Goal: Task Accomplishment & Management: Complete application form

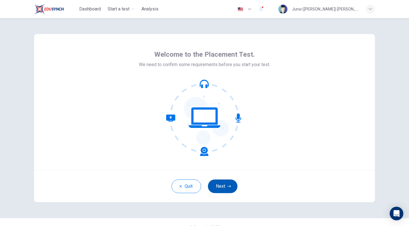
click at [215, 183] on button "Next" at bounding box center [223, 187] width 30 height 14
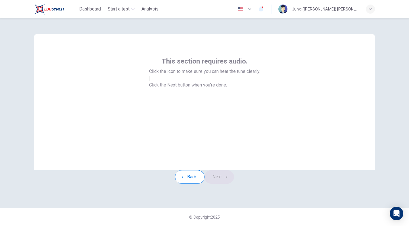
click at [150, 81] on button "button" at bounding box center [149, 78] width 1 height 5
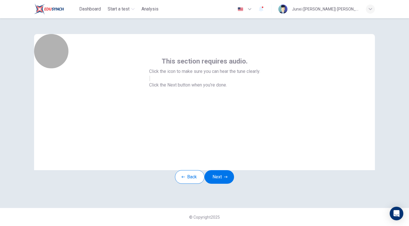
click at [150, 81] on button "button" at bounding box center [149, 78] width 1 height 5
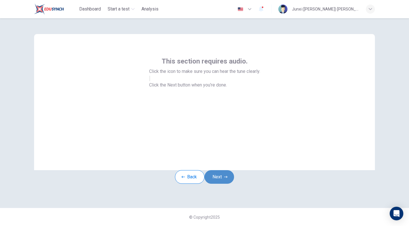
click at [226, 184] on button "Next" at bounding box center [219, 177] width 30 height 14
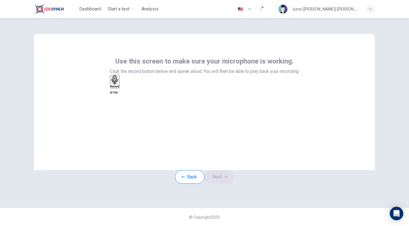
click at [119, 88] on h6 "Record" at bounding box center [114, 86] width 9 height 3
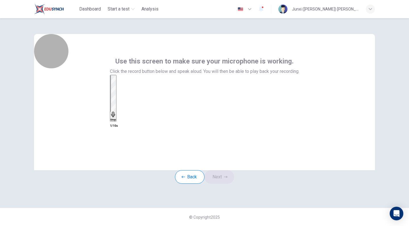
click at [116, 116] on div "Stop" at bounding box center [113, 98] width 6 height 46
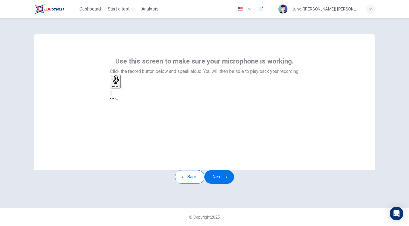
click at [121, 87] on icon "button" at bounding box center [121, 87] width 0 height 0
drag, startPoint x: 215, startPoint y: 111, endPoint x: 210, endPoint y: 111, distance: 5.7
click at [120, 88] on div "Record" at bounding box center [116, 81] width 9 height 12
click at [221, 184] on button "Next" at bounding box center [219, 177] width 30 height 14
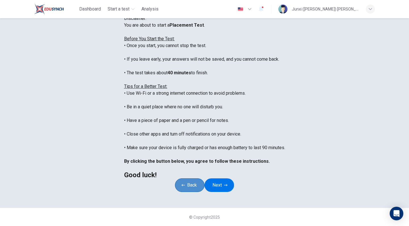
click at [175, 178] on button "Back" at bounding box center [190, 185] width 30 height 14
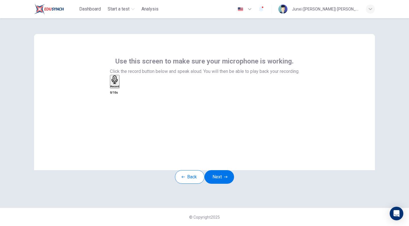
click at [117, 84] on icon "button" at bounding box center [114, 79] width 6 height 9
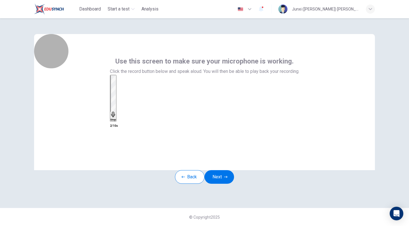
click at [115, 112] on icon "button" at bounding box center [113, 115] width 4 height 6
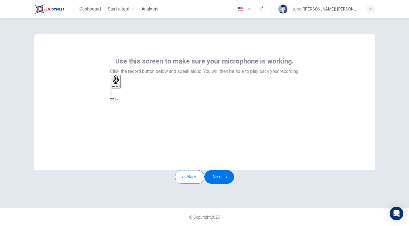
click at [121, 87] on icon "button" at bounding box center [121, 87] width 0 height 0
click at [217, 182] on button "Next" at bounding box center [219, 177] width 30 height 14
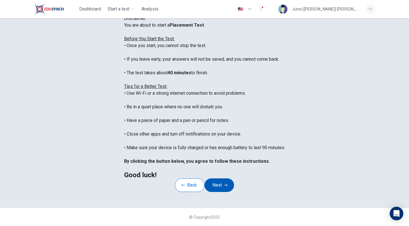
click at [217, 178] on button "Next" at bounding box center [219, 185] width 30 height 14
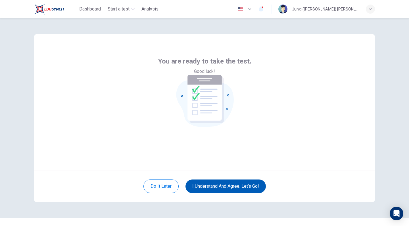
click at [217, 190] on button "I understand and agree. Let’s go!" at bounding box center [225, 187] width 80 height 14
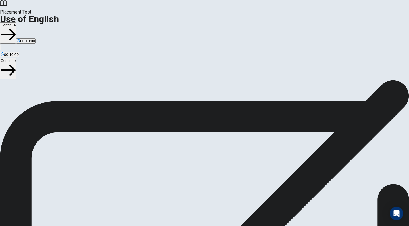
click at [16, 22] on button "Continue" at bounding box center [8, 32] width 16 height 21
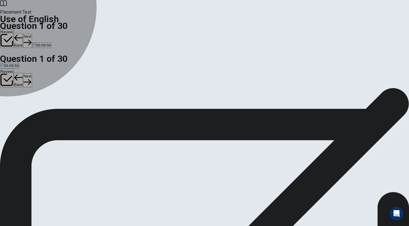
click at [26, 102] on div "A" at bounding box center [13, 104] width 25 height 4
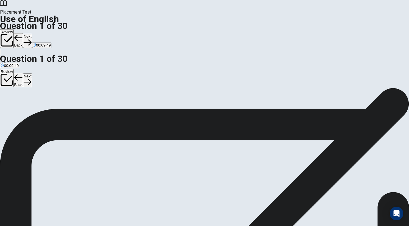
click at [31, 40] on icon "button" at bounding box center [28, 43] width 8 height 6
click at [12, 102] on div "A" at bounding box center [7, 104] width 12 height 4
click at [32, 34] on button "Next" at bounding box center [27, 41] width 9 height 14
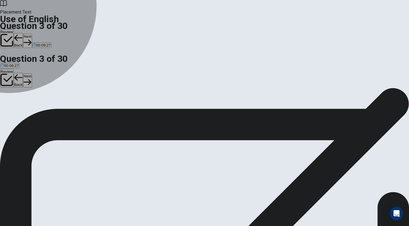
click at [8, 102] on div "A" at bounding box center [4, 104] width 7 height 4
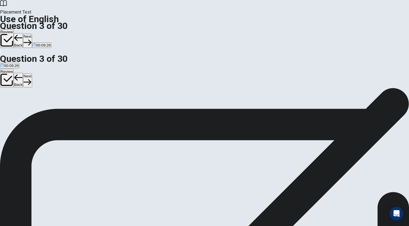
click at [32, 34] on button "Next" at bounding box center [27, 41] width 9 height 14
click at [29, 111] on button "C goes" at bounding box center [24, 107] width 9 height 10
click at [32, 34] on button "Next" at bounding box center [27, 41] width 9 height 14
click at [27, 106] on div "C" at bounding box center [22, 104] width 8 height 4
click at [32, 34] on button "Next" at bounding box center [27, 41] width 9 height 14
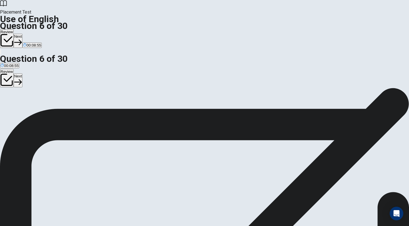
click at [47, 106] on div "D" at bounding box center [39, 104] width 15 height 4
click at [22, 34] on button "Next" at bounding box center [18, 41] width 9 height 14
click at [18, 106] on div "B" at bounding box center [14, 104] width 8 height 4
click at [32, 34] on button "Next" at bounding box center [27, 41] width 9 height 14
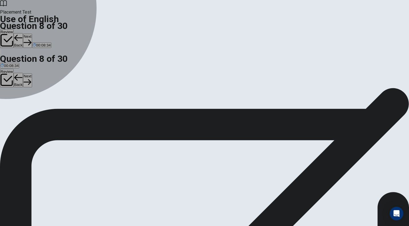
click at [61, 106] on div "D" at bounding box center [45, 104] width 31 height 4
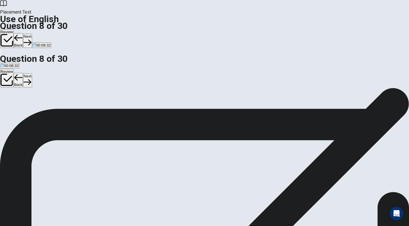
click at [32, 34] on button "Next" at bounding box center [27, 41] width 9 height 14
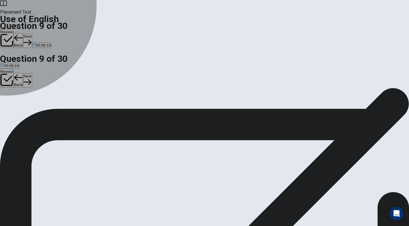
click at [54, 106] on div "D" at bounding box center [48, 104] width 11 height 4
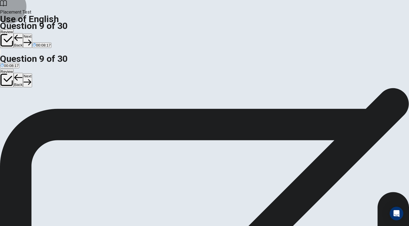
click at [32, 34] on button "Next" at bounding box center [27, 41] width 9 height 14
click at [13, 102] on div "A" at bounding box center [7, 104] width 12 height 4
click at [63, 111] on button "D will seen" at bounding box center [56, 107] width 16 height 10
click at [13, 102] on div "A" at bounding box center [7, 104] width 12 height 4
click at [32, 34] on button "Next" at bounding box center [27, 41] width 9 height 14
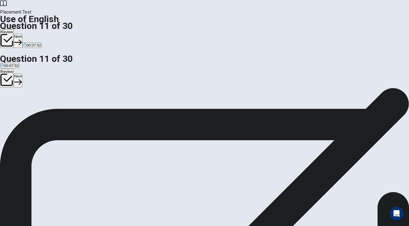
click at [31, 102] on div "A" at bounding box center [16, 104] width 31 height 4
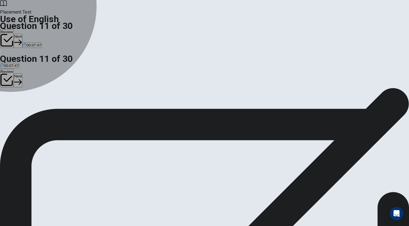
click at [54, 106] on div "B" at bounding box center [42, 104] width 21 height 4
click at [75, 111] on button "C was studies" at bounding box center [64, 107] width 21 height 10
click at [89, 106] on div "D" at bounding box center [82, 104] width 13 height 4
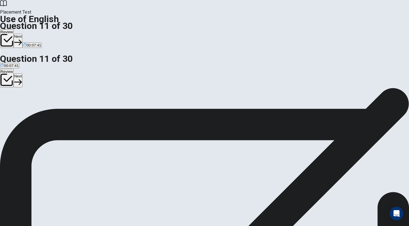
click at [22, 34] on button "Next" at bounding box center [18, 41] width 9 height 14
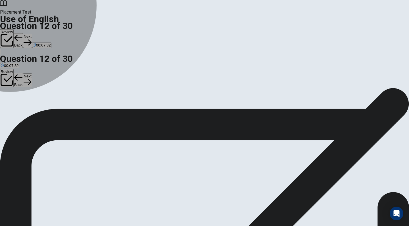
click at [23, 106] on div "C" at bounding box center [19, 104] width 8 height 4
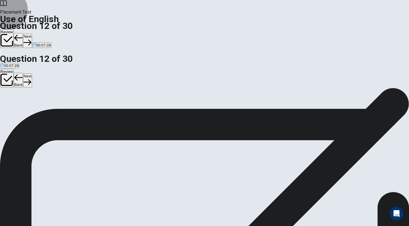
click at [32, 34] on button "Next" at bounding box center [27, 41] width 9 height 14
click at [9, 102] on div "A" at bounding box center [5, 104] width 8 height 4
click at [32, 34] on button "Next" at bounding box center [27, 41] width 9 height 14
click at [33, 106] on div "D" at bounding box center [30, 104] width 8 height 4
click at [32, 34] on button "Next" at bounding box center [27, 41] width 9 height 14
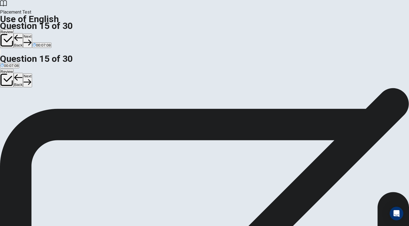
click at [23, 33] on button "Back" at bounding box center [19, 40] width 10 height 15
click at [23, 106] on div "C" at bounding box center [19, 104] width 8 height 4
click at [9, 102] on button "A went" at bounding box center [4, 107] width 9 height 10
click at [32, 34] on button "Next" at bounding box center [27, 41] width 9 height 14
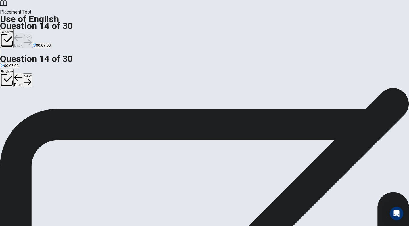
click at [302, 29] on div "Review Back Next 00:07:03" at bounding box center [204, 38] width 409 height 19
click at [32, 34] on button "Next" at bounding box center [27, 41] width 9 height 14
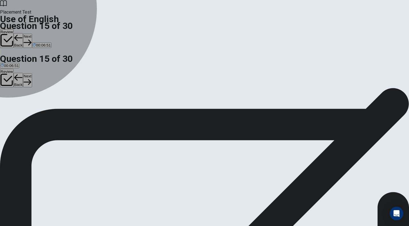
click at [9, 102] on div "A" at bounding box center [5, 104] width 9 height 4
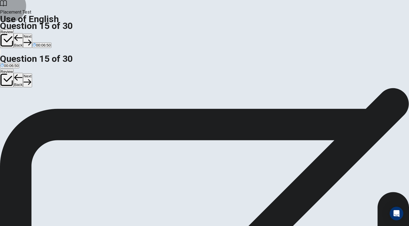
click at [32, 34] on button "Next" at bounding box center [27, 41] width 9 height 14
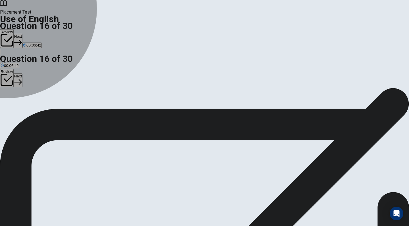
click at [9, 102] on div "A" at bounding box center [5, 104] width 8 height 4
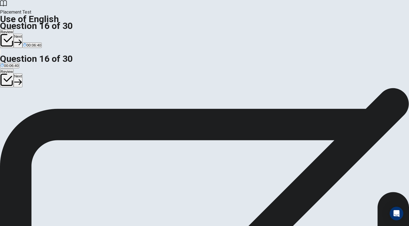
click at [22, 34] on button "Next" at bounding box center [18, 41] width 9 height 14
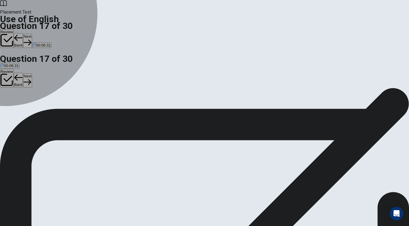
click at [161, 111] on button "C to think the same as someone else" at bounding box center [134, 107] width 60 height 10
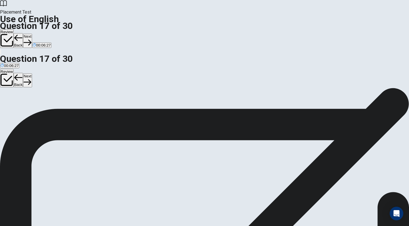
click at [32, 34] on button "Next" at bounding box center [27, 41] width 9 height 14
click at [6, 102] on div "A" at bounding box center [3, 104] width 5 height 4
click at [32, 34] on button "Next" at bounding box center [27, 41] width 9 height 14
click at [9, 102] on div "A" at bounding box center [5, 104] width 9 height 4
click at [32, 34] on button "Next" at bounding box center [27, 41] width 9 height 14
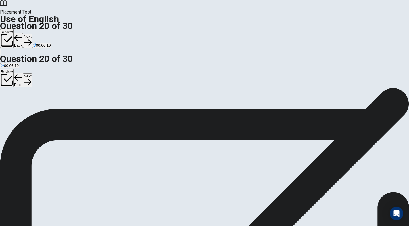
click at [20, 111] on button "B saw" at bounding box center [16, 107] width 8 height 10
click at [32, 34] on button "Next" at bounding box center [27, 41] width 9 height 14
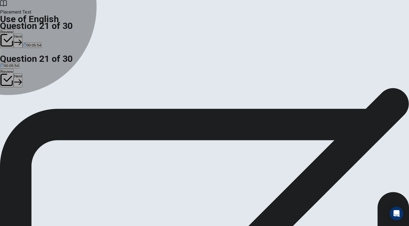
click at [56, 106] on div "D" at bounding box center [45, 104] width 21 height 4
click at [11, 102] on button "A cooks" at bounding box center [5, 107] width 11 height 10
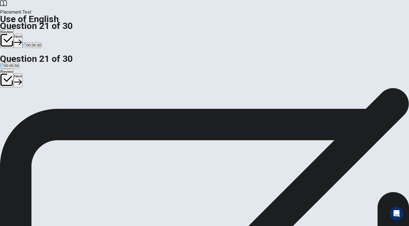
click at [22, 34] on button "Next" at bounding box center [18, 41] width 9 height 14
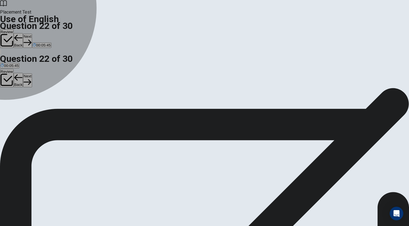
click at [11, 102] on div "A" at bounding box center [6, 104] width 11 height 4
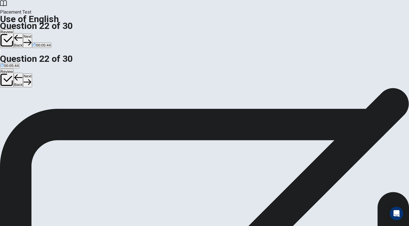
click at [32, 34] on button "Next" at bounding box center [27, 41] width 9 height 14
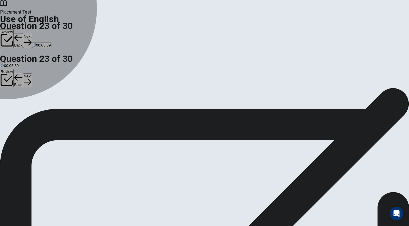
click at [15, 102] on div "A" at bounding box center [8, 104] width 14 height 4
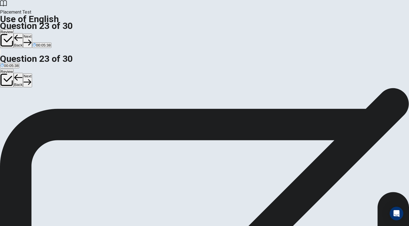
click at [48, 111] on button "C was directed" at bounding box center [37, 107] width 22 height 10
click at [32, 34] on button "Next" at bounding box center [27, 41] width 9 height 14
click at [21, 102] on div "A" at bounding box center [11, 104] width 20 height 4
click at [32, 34] on button "Next" at bounding box center [27, 41] width 9 height 14
click at [13, 102] on button "A Refuse" at bounding box center [6, 107] width 13 height 10
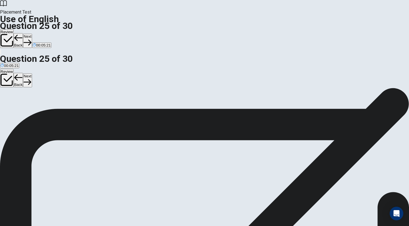
click at [22, 106] on div "B" at bounding box center [18, 104] width 9 height 4
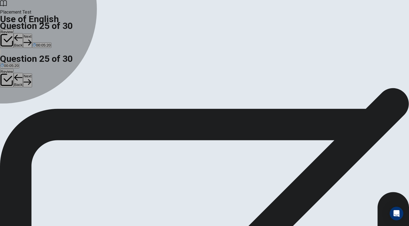
click at [33, 111] on button "C Allow" at bounding box center [28, 107] width 10 height 10
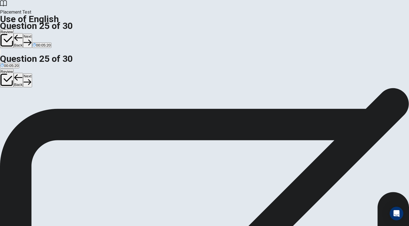
click at [160, 112] on div "A Refuse B Deny C Allow D Stop" at bounding box center [204, 107] width 409 height 10
click at [41, 106] on div "D" at bounding box center [38, 104] width 8 height 4
click at [33, 106] on div "C" at bounding box center [28, 104] width 9 height 4
click at [22, 106] on div "B" at bounding box center [18, 104] width 9 height 4
click at [13, 102] on button "A Refuse" at bounding box center [6, 107] width 13 height 10
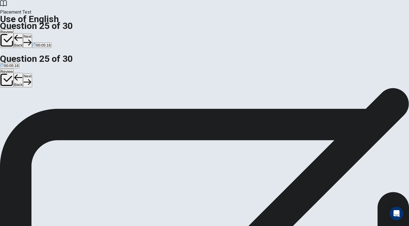
click at [32, 34] on button "Next" at bounding box center [27, 41] width 9 height 14
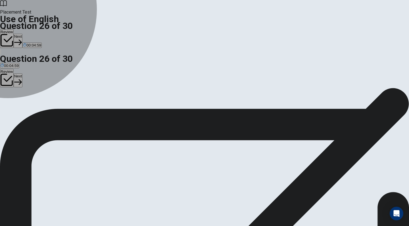
click at [18, 102] on div "A" at bounding box center [9, 104] width 17 height 4
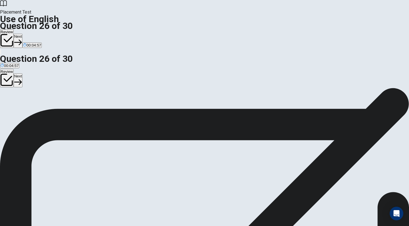
click at [22, 34] on button "Next" at bounding box center [18, 41] width 9 height 14
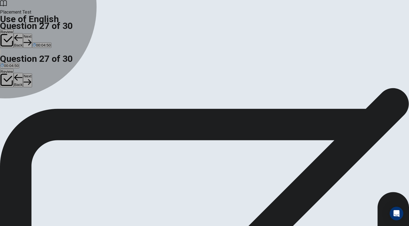
click at [42, 106] on div "D" at bounding box center [35, 104] width 11 height 4
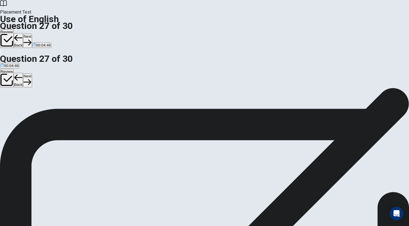
click at [14, 102] on button "A smooth" at bounding box center [7, 107] width 14 height 10
click at [32, 34] on button "Next" at bounding box center [27, 41] width 9 height 14
click at [11, 102] on div "A" at bounding box center [6, 104] width 10 height 4
click at [59, 106] on div "D" at bounding box center [54, 104] width 9 height 4
click at [32, 34] on button "Next" at bounding box center [27, 41] width 9 height 14
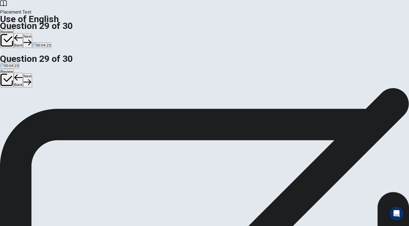
click at [163, 102] on div "A calm B trained C loud D tame" at bounding box center [204, 107] width 409 height 10
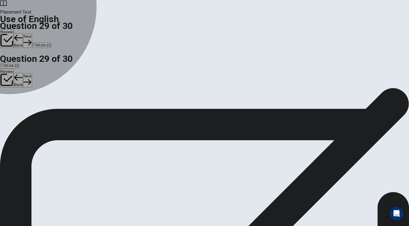
click at [9, 102] on div "A" at bounding box center [5, 104] width 8 height 4
click at [30, 106] on div "C" at bounding box center [25, 104] width 7 height 4
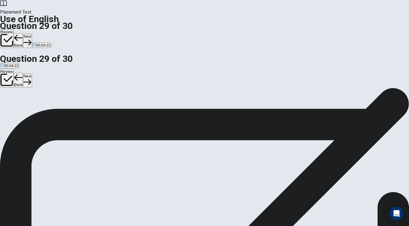
click at [32, 34] on button "Next" at bounding box center [27, 41] width 9 height 14
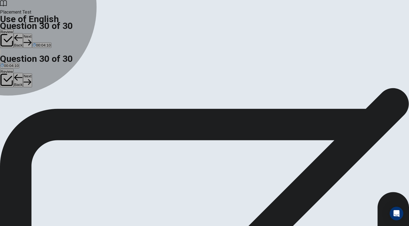
click at [64, 106] on div "B" at bounding box center [52, 104] width 26 height 4
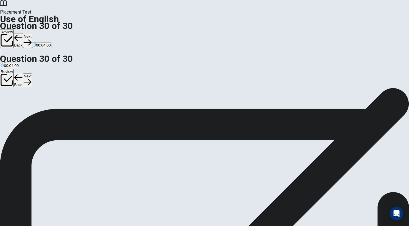
click at [32, 34] on button "Next" at bounding box center [27, 41] width 9 height 14
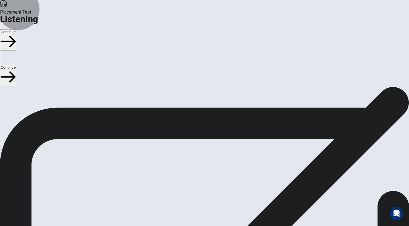
click at [16, 29] on button "Continue" at bounding box center [8, 39] width 16 height 21
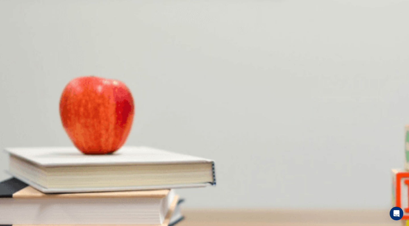
drag, startPoint x: 182, startPoint y: 60, endPoint x: 232, endPoint y: 83, distance: 55.3
click at [233, 94] on div "Question 1 When does the man plan to come to the restaurant? A This weekend B N…" at bounding box center [204, 106] width 409 height 24
drag, startPoint x: 283, startPoint y: 60, endPoint x: 201, endPoint y: 62, distance: 82.9
click at [102, 101] on span "When does the man plan to come to the restaurant?" at bounding box center [51, 103] width 102 height 5
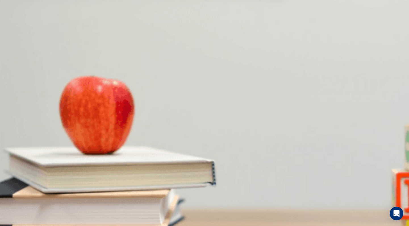
click at [46, 136] on div "D" at bounding box center [40, 134] width 10 height 4
click at [16, 160] on div "B" at bounding box center [13, 157] width 8 height 4
click at [34, 132] on div "C" at bounding box center [29, 130] width 10 height 4
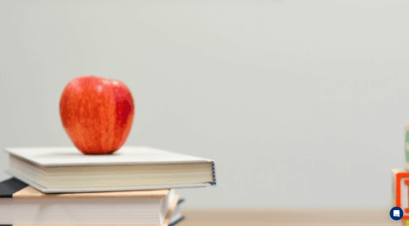
scroll to position [0, 0]
click at [78, 109] on div "D" at bounding box center [67, 106] width 21 height 4
click at [25, 176] on div "A" at bounding box center [13, 178] width 24 height 4
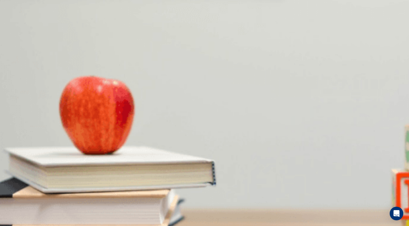
click at [24, 199] on span "Ordering food" at bounding box center [12, 201] width 23 height 4
click at [95, 194] on button "C Reserving a table" at bounding box center [79, 199] width 31 height 10
click at [16, 29] on button "Continue" at bounding box center [8, 39] width 16 height 21
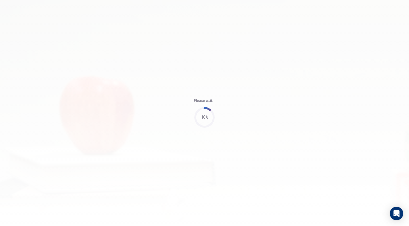
type input "48"
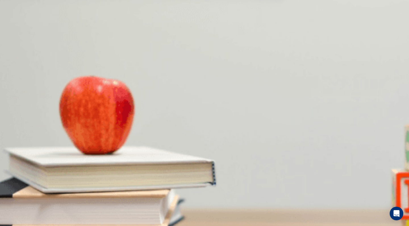
scroll to position [112, 0]
click at [18, 131] on div "A" at bounding box center [10, 133] width 18 height 4
click at [61, 194] on button "C The woman" at bounding box center [50, 199] width 21 height 10
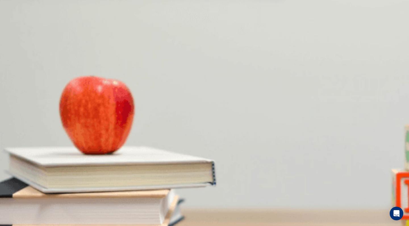
click at [100, 170] on button "C A summary of completed work" at bounding box center [74, 175] width 52 height 10
click at [61, 146] on button "B The planning phase" at bounding box center [44, 151] width 34 height 10
click at [39, 104] on div "C" at bounding box center [33, 101] width 12 height 4
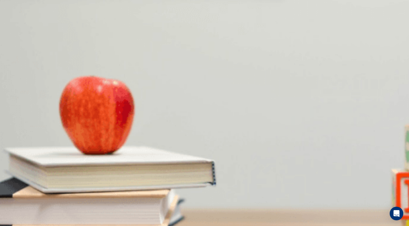
click at [26, 99] on div "B" at bounding box center [20, 101] width 12 height 4
click at [73, 126] on span "By the end of the day" at bounding box center [56, 123] width 36 height 4
click at [16, 34] on icon "button" at bounding box center [8, 41] width 15 height 15
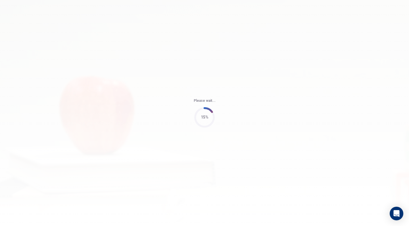
type input "53"
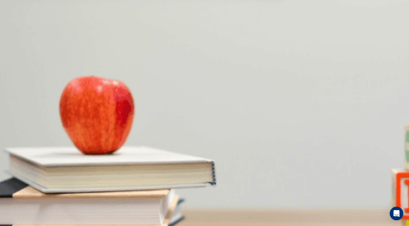
scroll to position [56, 0]
click at [108, 100] on div "C" at bounding box center [87, 102] width 42 height 4
click at [87, 143] on div "C" at bounding box center [62, 141] width 48 height 4
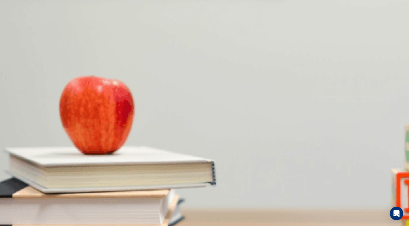
click at [52, 115] on div "A" at bounding box center [26, 117] width 51 height 4
click at [34, 186] on button "A A marketing agency" at bounding box center [17, 191] width 34 height 10
click at [133, 179] on div "C" at bounding box center [113, 181] width 39 height 4
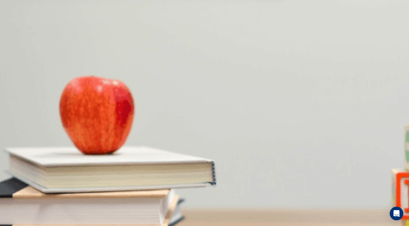
scroll to position [0, 0]
click at [94, 179] on button "B She thinks it’s a great opportunity" at bounding box center [65, 184] width 57 height 10
click at [180, 165] on div "Question 14 How does the woman react to his job? A She’s worried for him B She …" at bounding box center [204, 177] width 409 height 24
click at [36, 179] on div "A" at bounding box center [18, 181] width 35 height 4
click at [93, 184] on span "She thinks it’s a great opportunity" at bounding box center [65, 186] width 56 height 4
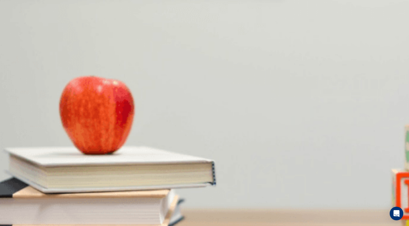
click at [16, 29] on button "Continue" at bounding box center [8, 39] width 16 height 21
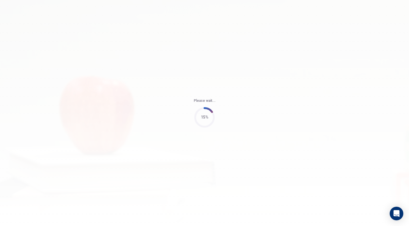
type input "59"
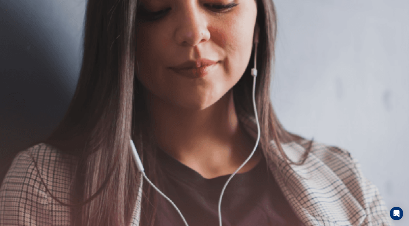
click at [228, 180] on img at bounding box center [204, 113] width 409 height 226
click at [16, 29] on button "Continue" at bounding box center [8, 39] width 16 height 21
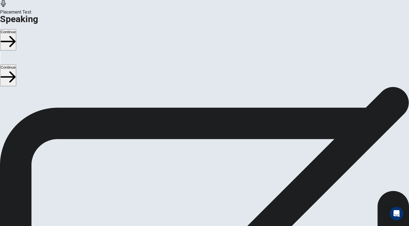
scroll to position [38, 0]
click at [214, 205] on span "Stop Recording" at bounding box center [204, 211] width 20 height 12
click at [197, 166] on icon "Play Audio" at bounding box center [197, 166] width 0 height 0
click at [16, 29] on button "Continue" at bounding box center [8, 39] width 16 height 21
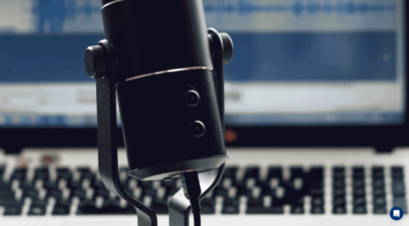
click at [16, 29] on button "Continue" at bounding box center [8, 39] width 16 height 21
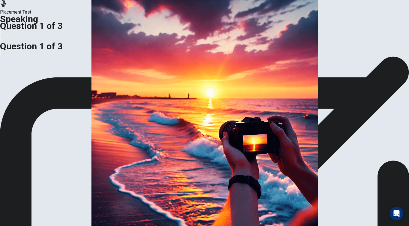
scroll to position [41, 0]
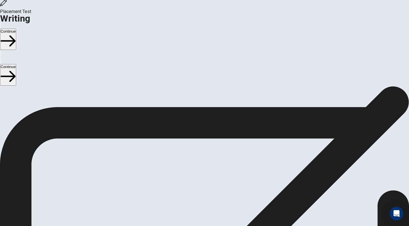
scroll to position [0, 0]
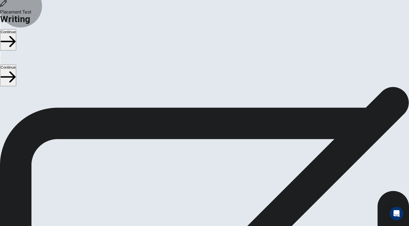
click at [16, 29] on button "Continue" at bounding box center [8, 39] width 16 height 21
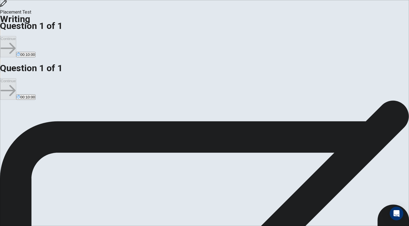
type textarea "s"
type textarea "I think having a pet dog is the best thing in my life! My dog's name is [PERSON…"
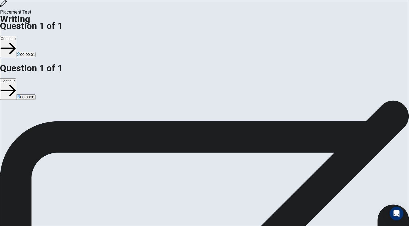
click at [16, 36] on button "Continue" at bounding box center [8, 46] width 16 height 21
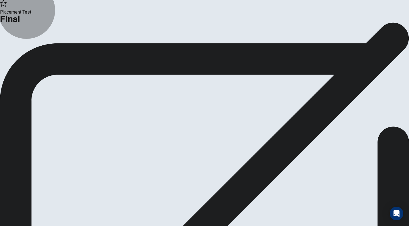
click at [45, 51] on button "Continue" at bounding box center [33, 47] width 23 height 8
